Goal: Task Accomplishment & Management: Complete application form

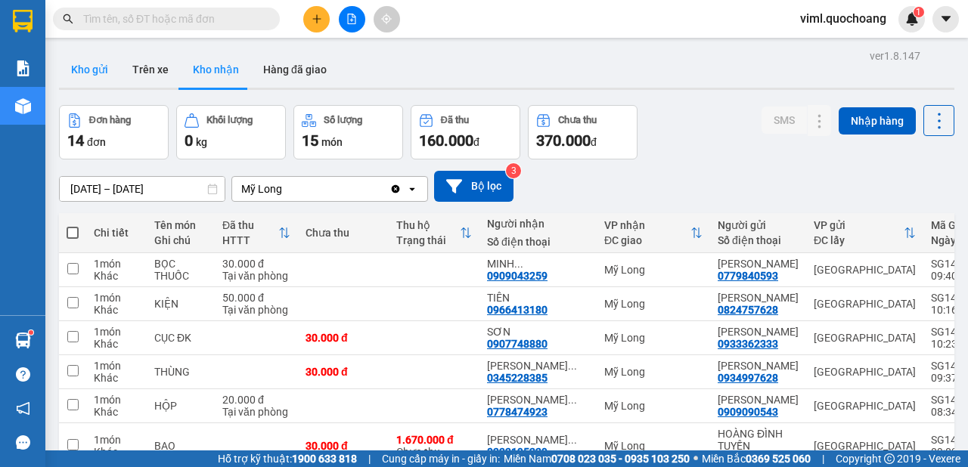
click at [107, 82] on button "Kho gửi" at bounding box center [89, 69] width 61 height 36
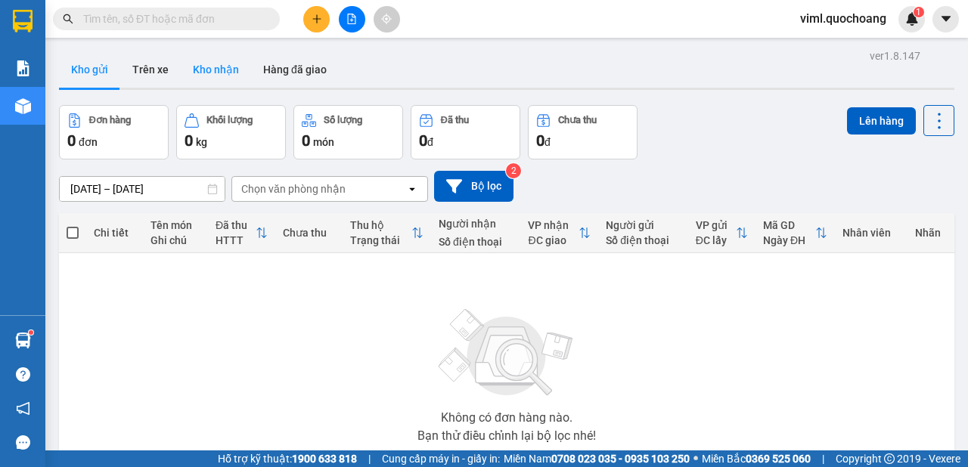
click at [203, 85] on button "Kho nhận" at bounding box center [216, 69] width 70 height 36
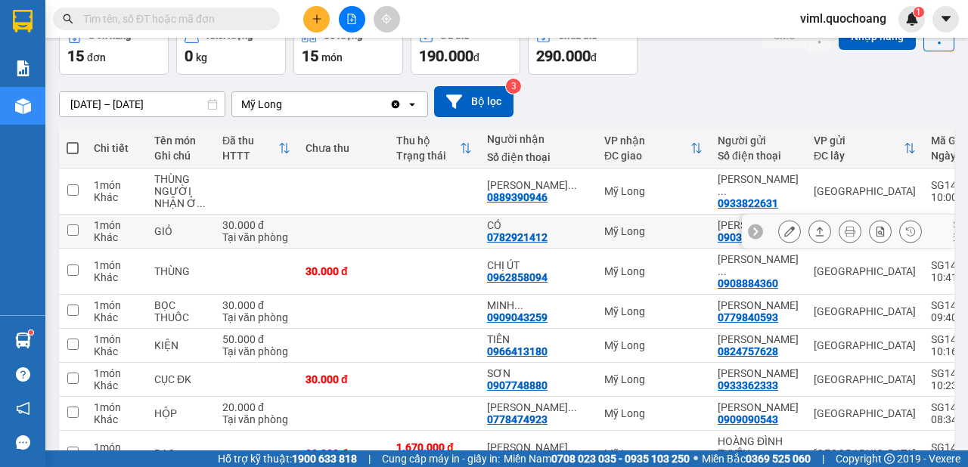
scroll to position [169, 0]
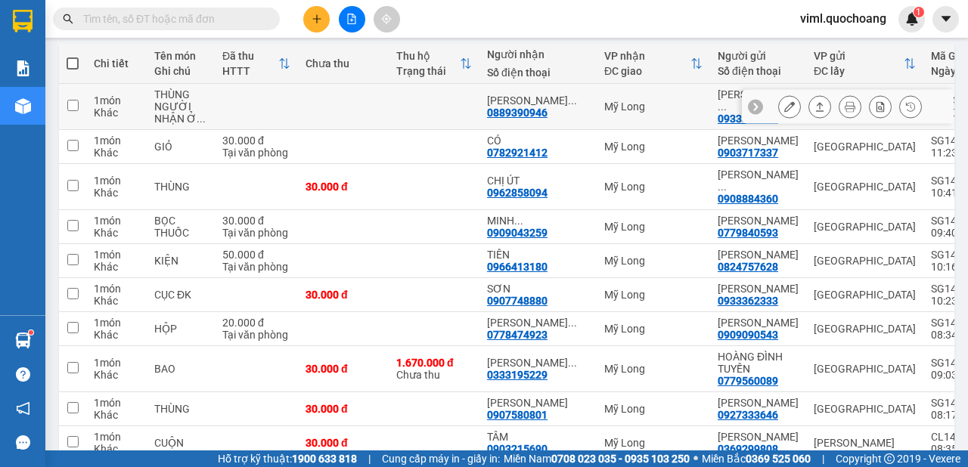
click at [784, 108] on icon at bounding box center [789, 106] width 11 height 11
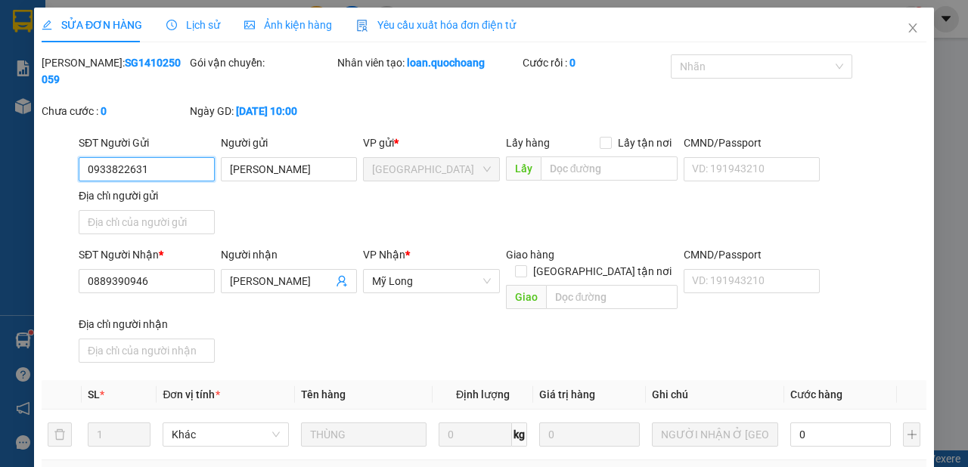
type input "0933822631"
type input "[PERSON_NAME]"
type input "0889390946"
type input "[PERSON_NAME]"
click at [907, 29] on icon "close" at bounding box center [913, 28] width 12 height 12
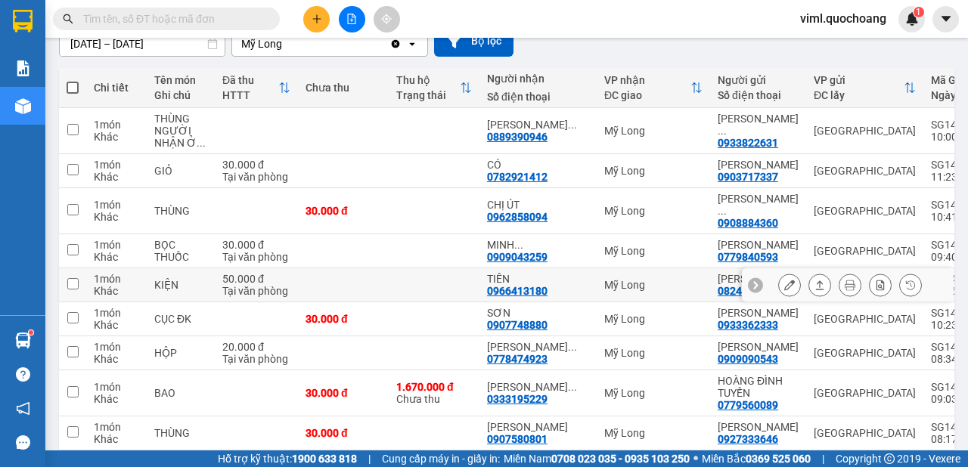
scroll to position [169, 0]
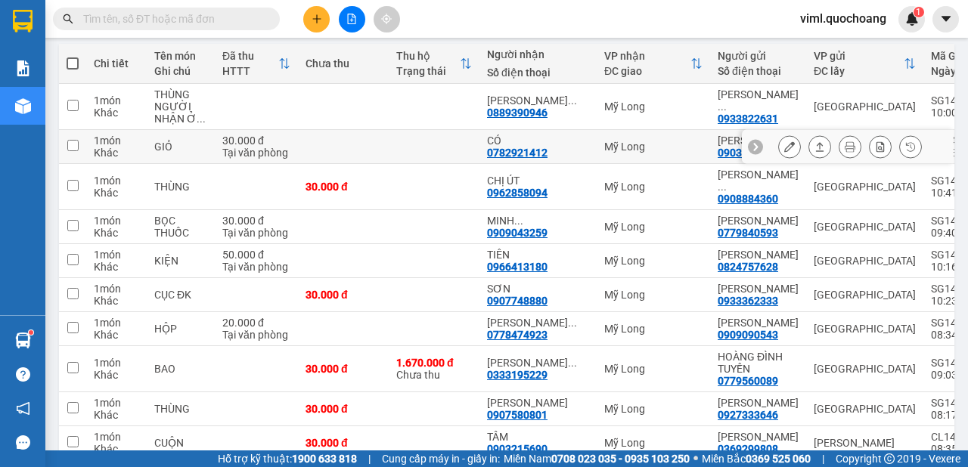
click at [784, 152] on icon at bounding box center [789, 146] width 11 height 11
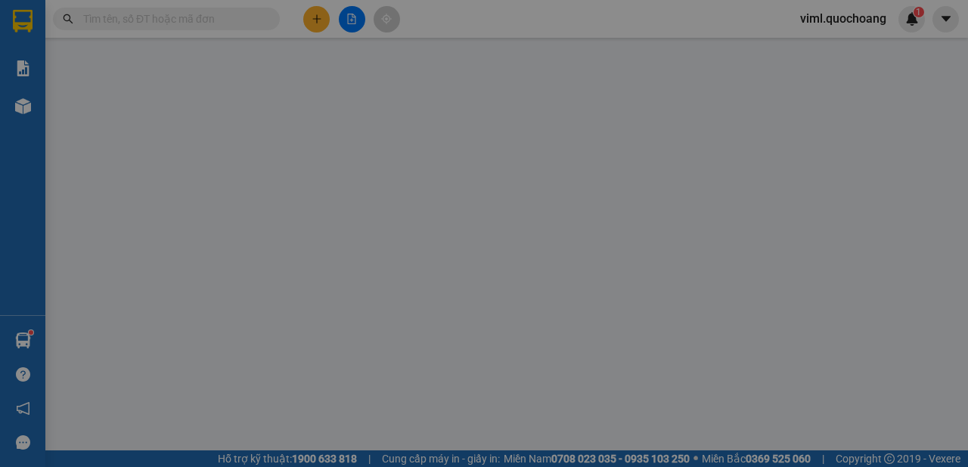
type input "0903717337"
type input "[PERSON_NAME]"
type input "312 UNG VĂN KHIÊM P25 BÌNH THẠNH"
type input "0782921412"
type input "CÓ"
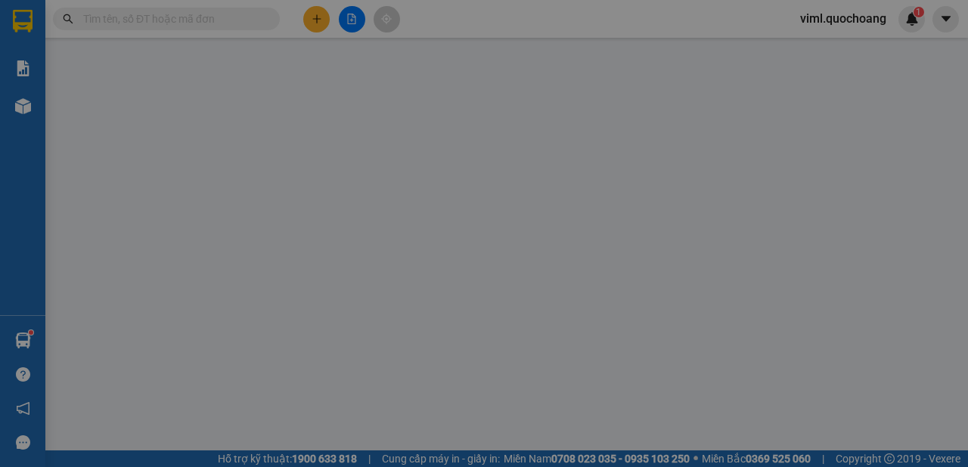
type input "30.000"
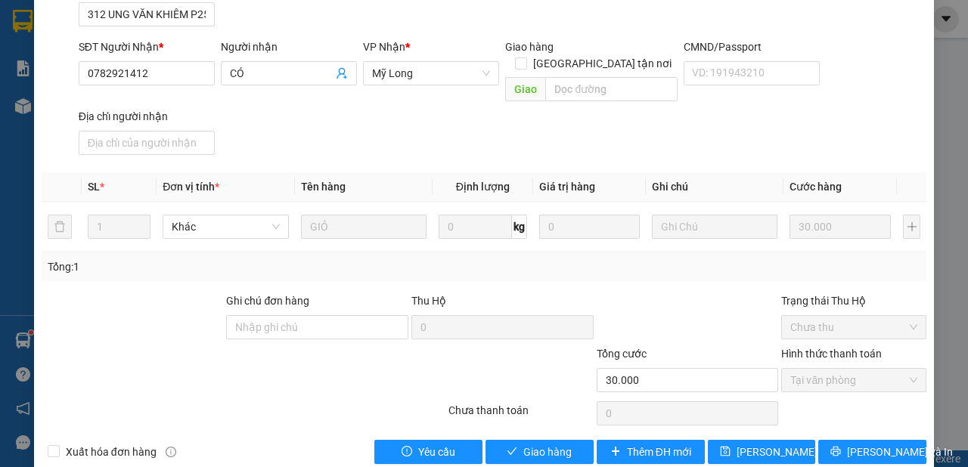
scroll to position [216, 0]
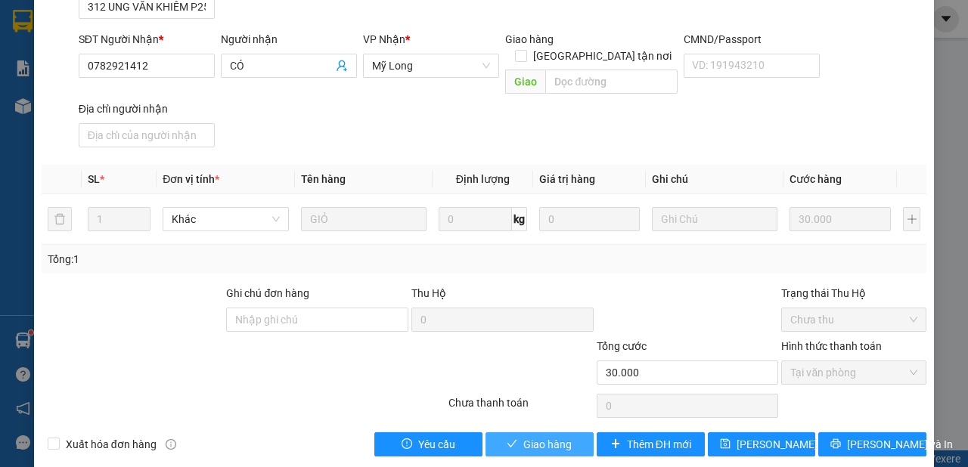
click at [523, 436] on span "Giao hàng" at bounding box center [547, 444] width 48 height 17
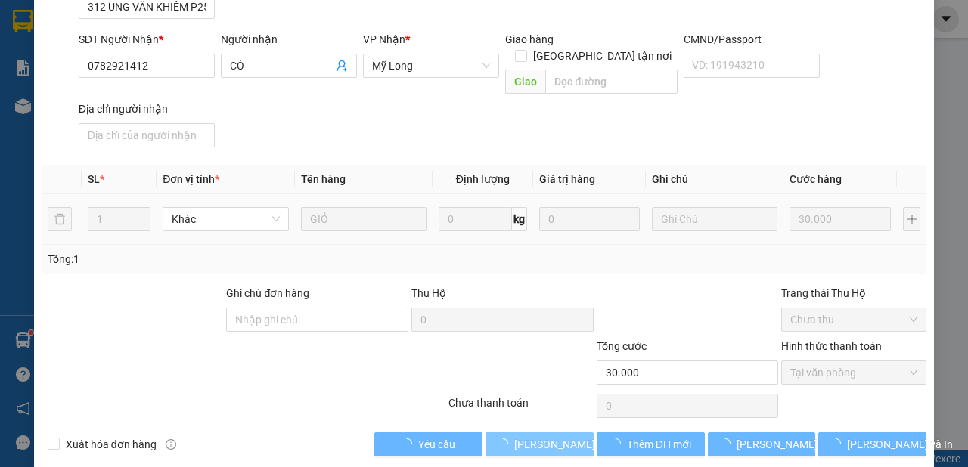
scroll to position [0, 0]
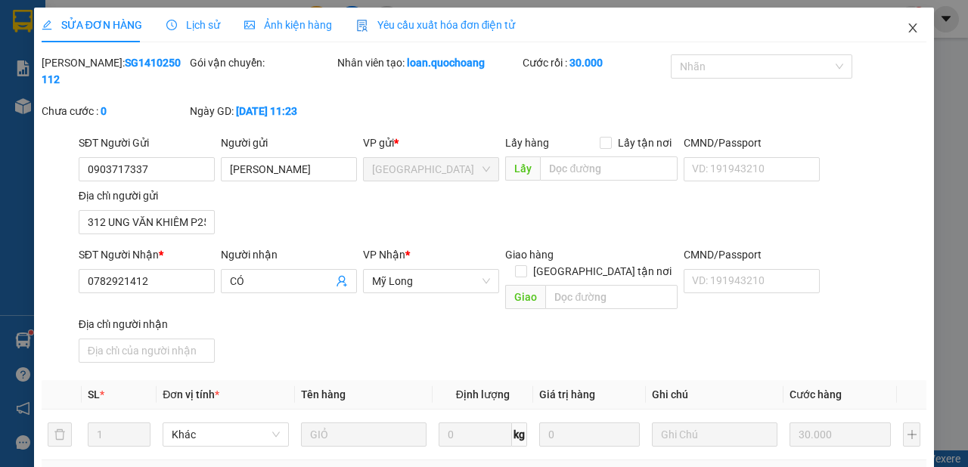
click at [909, 29] on icon "close" at bounding box center [913, 27] width 8 height 9
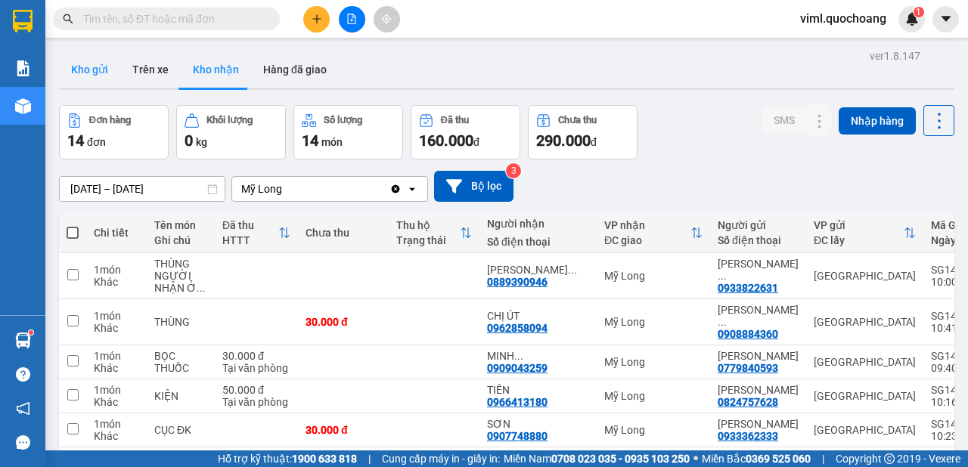
click at [79, 79] on button "Kho gửi" at bounding box center [89, 69] width 61 height 36
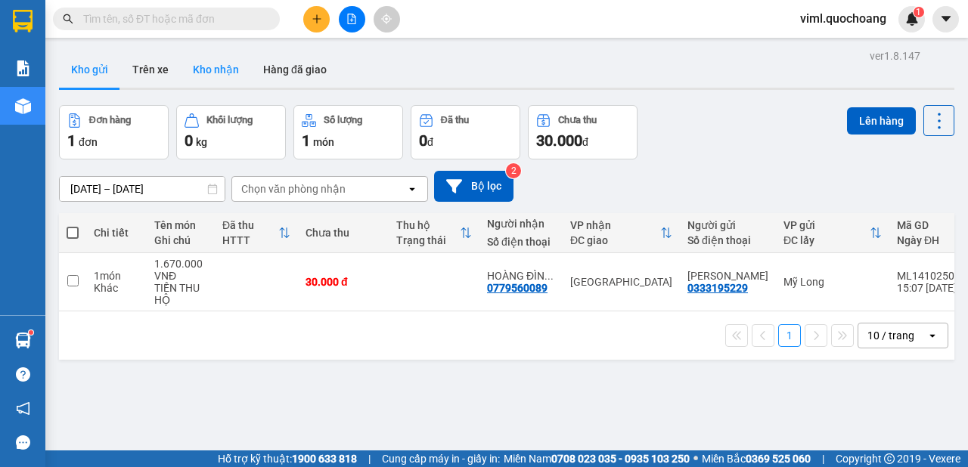
click at [231, 74] on button "Kho nhận" at bounding box center [216, 69] width 70 height 36
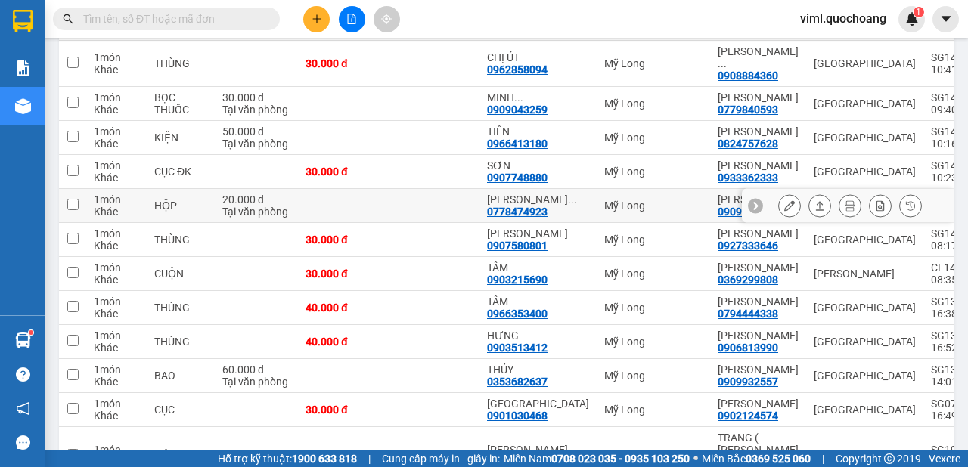
scroll to position [209, 0]
